Goal: Task Accomplishment & Management: Use online tool/utility

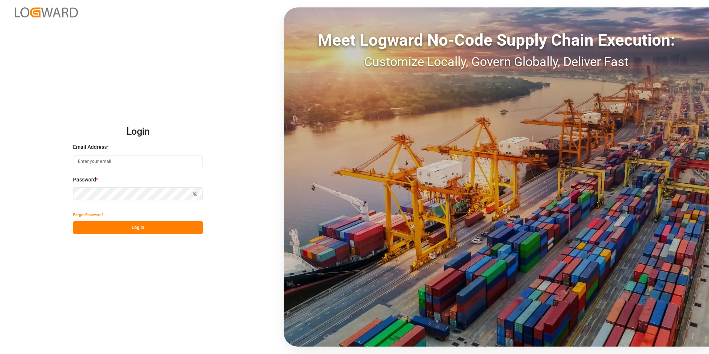
type input "[PERSON_NAME][EMAIL_ADDRESS][PERSON_NAME][DOMAIN_NAME]"
click at [145, 226] on button "Log In" at bounding box center [138, 227] width 130 height 13
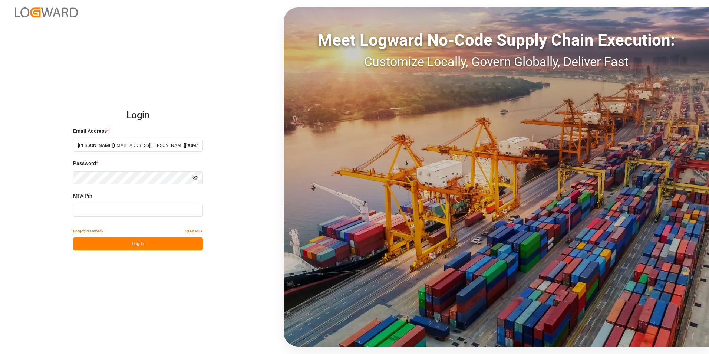
click at [106, 208] on input at bounding box center [138, 209] width 130 height 13
type input "321275"
click at [142, 245] on button "Log In" at bounding box center [138, 243] width 130 height 13
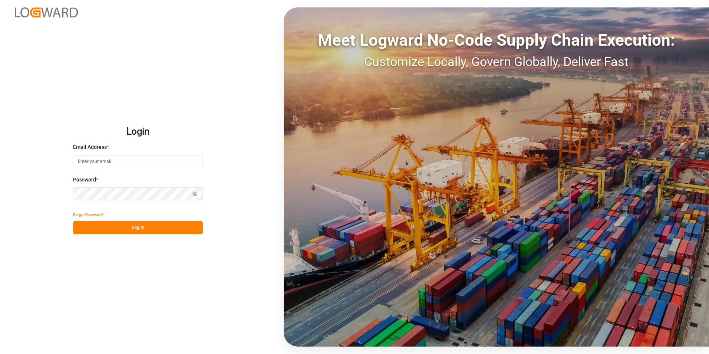
type input "[PERSON_NAME][EMAIL_ADDRESS][PERSON_NAME][DOMAIN_NAME]"
drag, startPoint x: 134, startPoint y: 230, endPoint x: 130, endPoint y: 227, distance: 5.0
click at [134, 230] on button "Log In" at bounding box center [138, 227] width 130 height 13
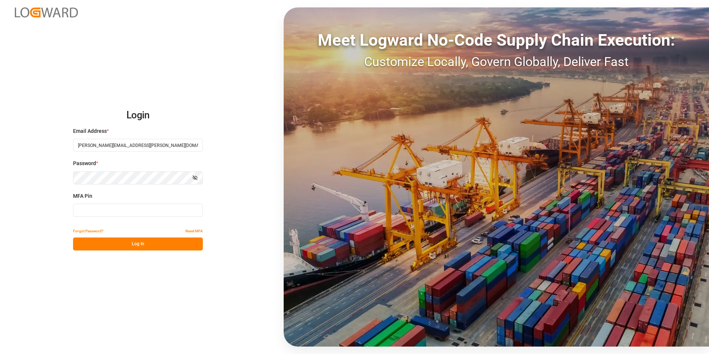
click at [126, 211] on input at bounding box center [138, 209] width 130 height 13
type input "043325"
click at [136, 245] on button "Log In" at bounding box center [138, 243] width 130 height 13
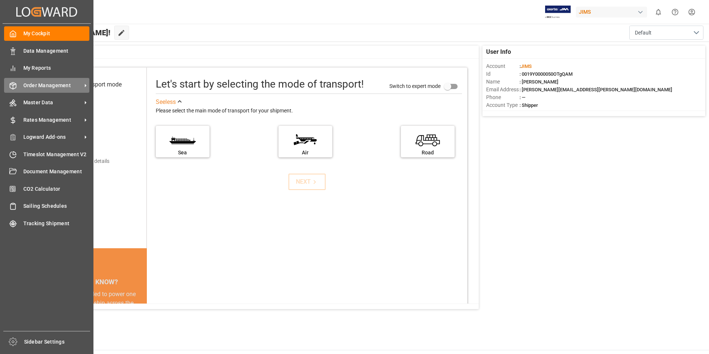
click at [49, 82] on span "Order Management" at bounding box center [52, 86] width 59 height 8
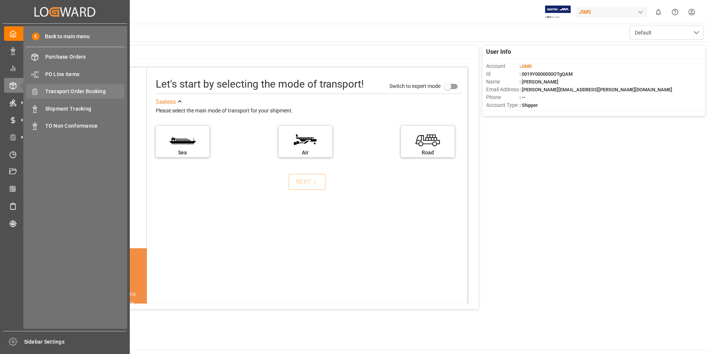
click at [85, 93] on span "Transport Order Booking" at bounding box center [85, 91] width 80 height 8
